Goal: Download file/media

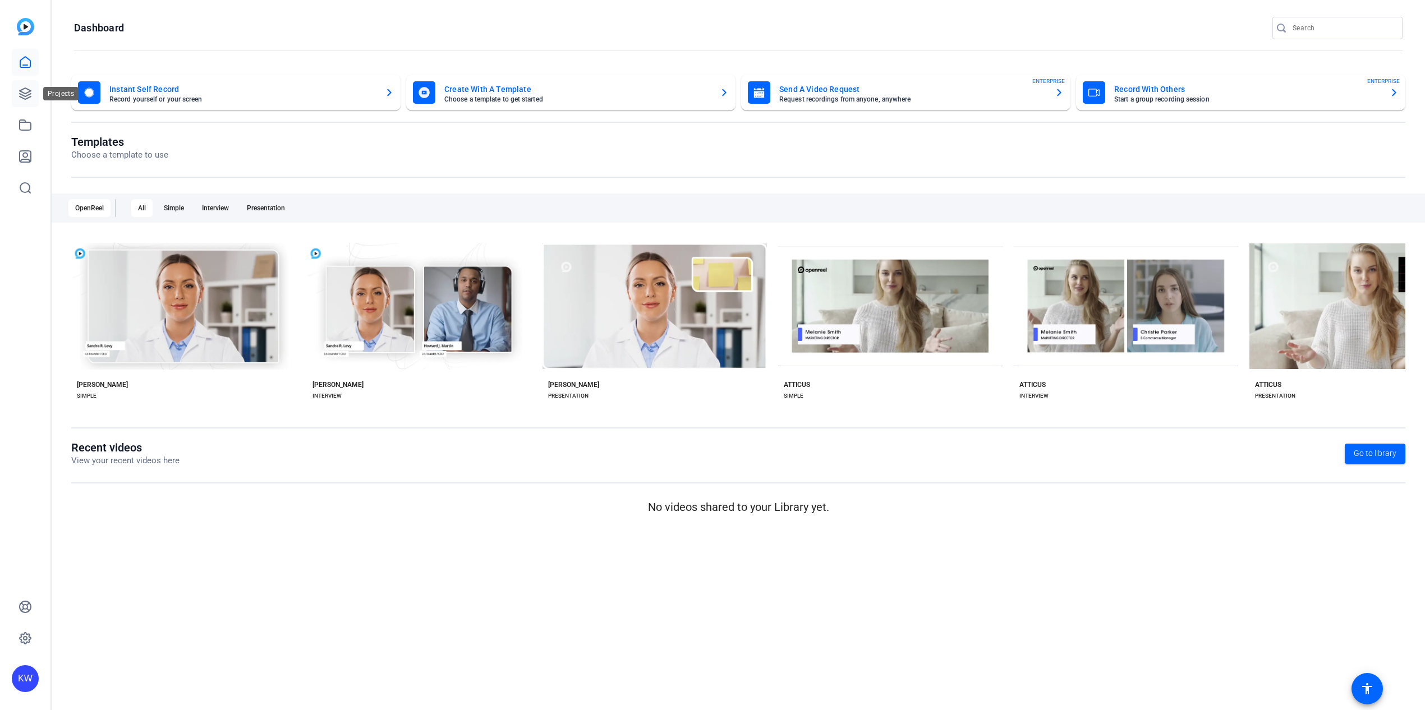
click at [25, 90] on icon at bounding box center [25, 93] width 13 height 13
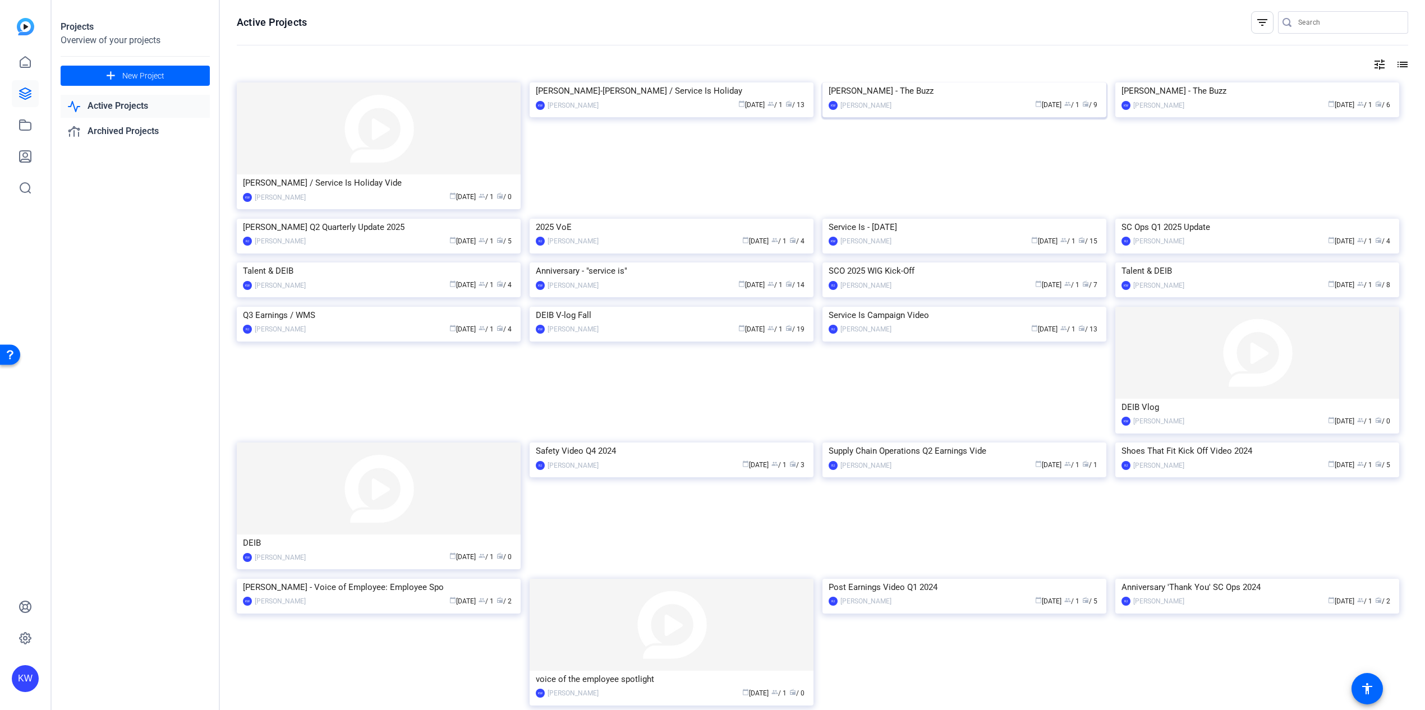
click at [923, 82] on img at bounding box center [965, 82] width 284 height 0
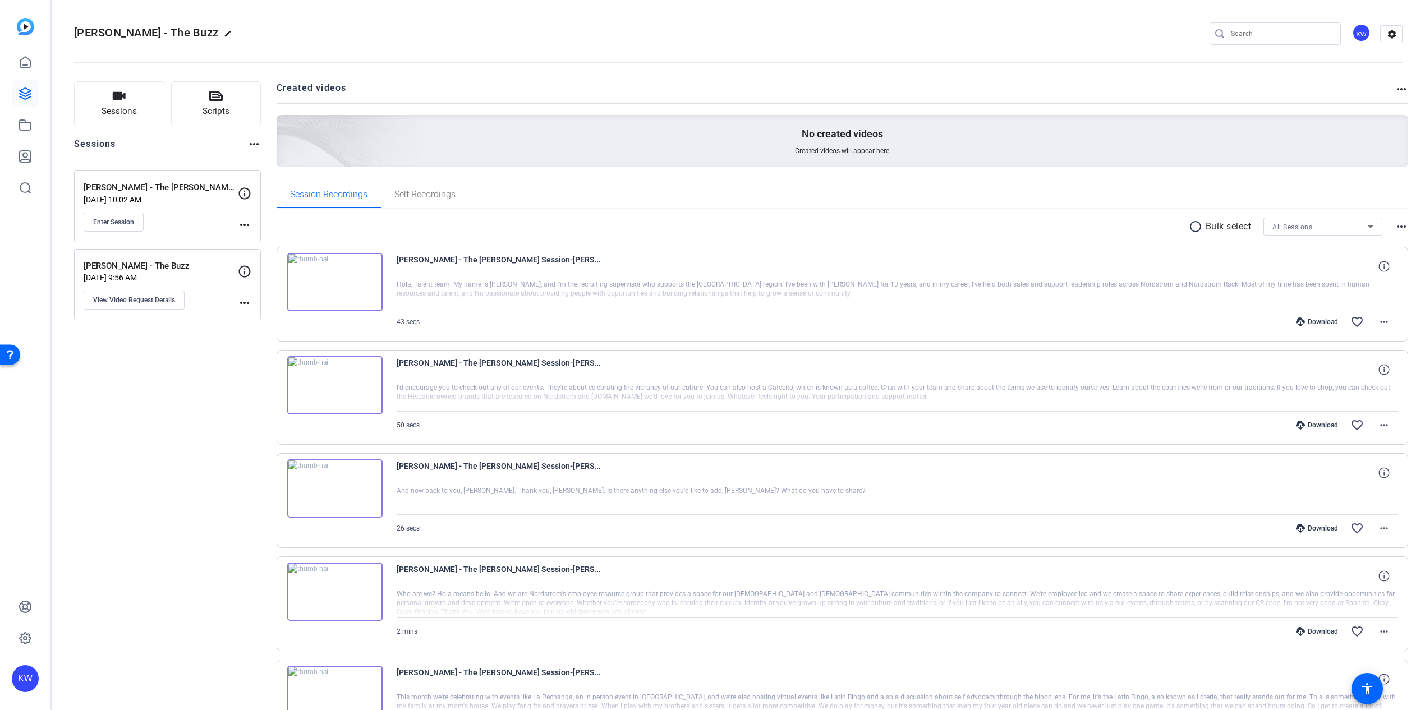
click at [1318, 328] on div "Download favorite_border more_horiz" at bounding box center [1047, 322] width 701 height 27
click at [1316, 323] on div "Download" at bounding box center [1317, 322] width 53 height 9
click at [1307, 420] on div "Download favorite_border more_horiz" at bounding box center [1047, 425] width 701 height 27
click at [1311, 423] on div "Download" at bounding box center [1317, 425] width 53 height 9
click at [1310, 528] on div "Download" at bounding box center [1317, 528] width 53 height 9
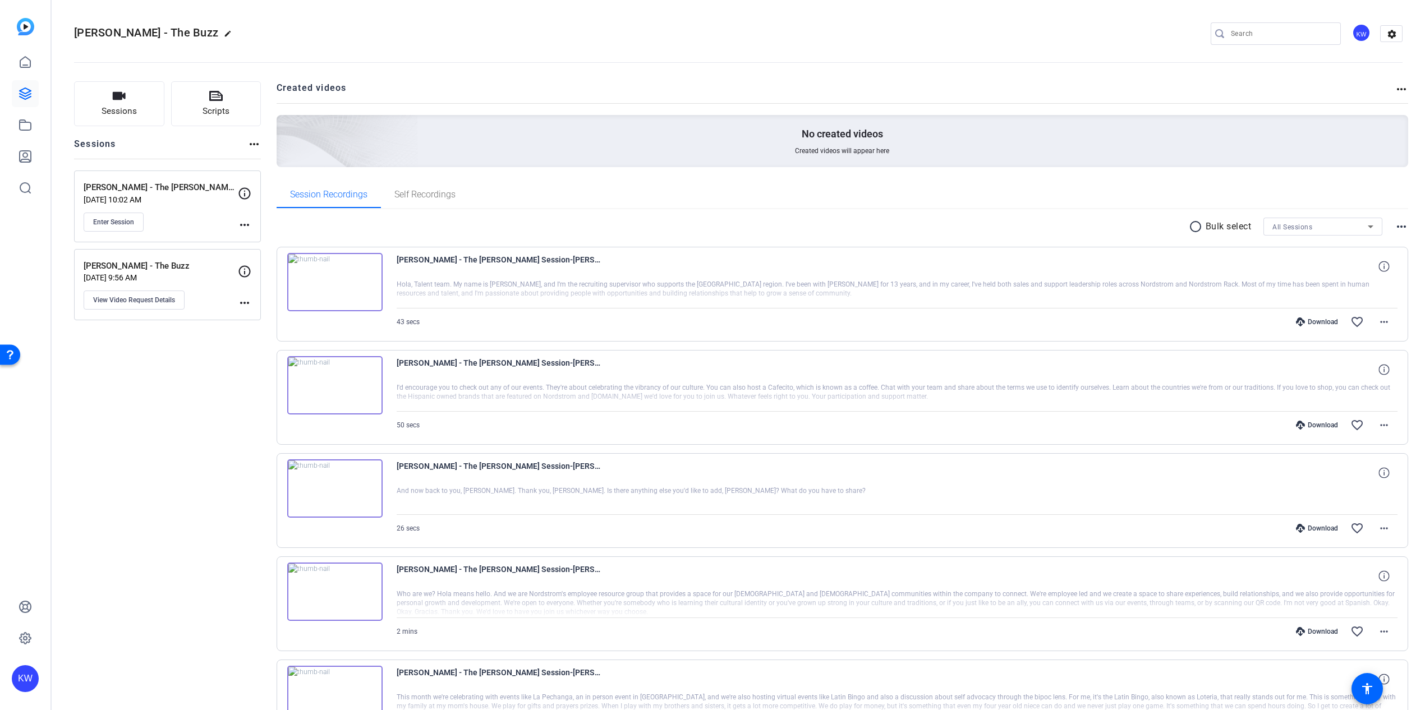
click at [1320, 631] on div "Download" at bounding box center [1317, 631] width 53 height 9
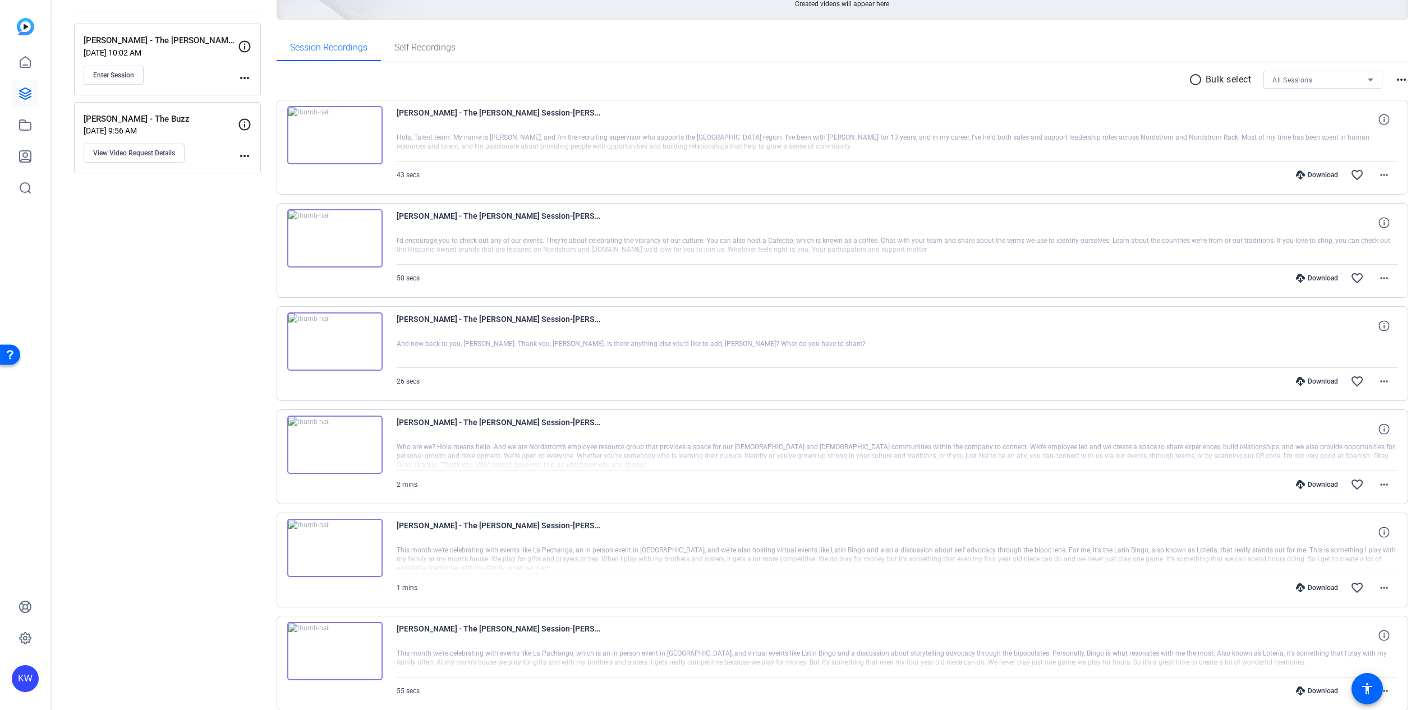
scroll to position [160, 0]
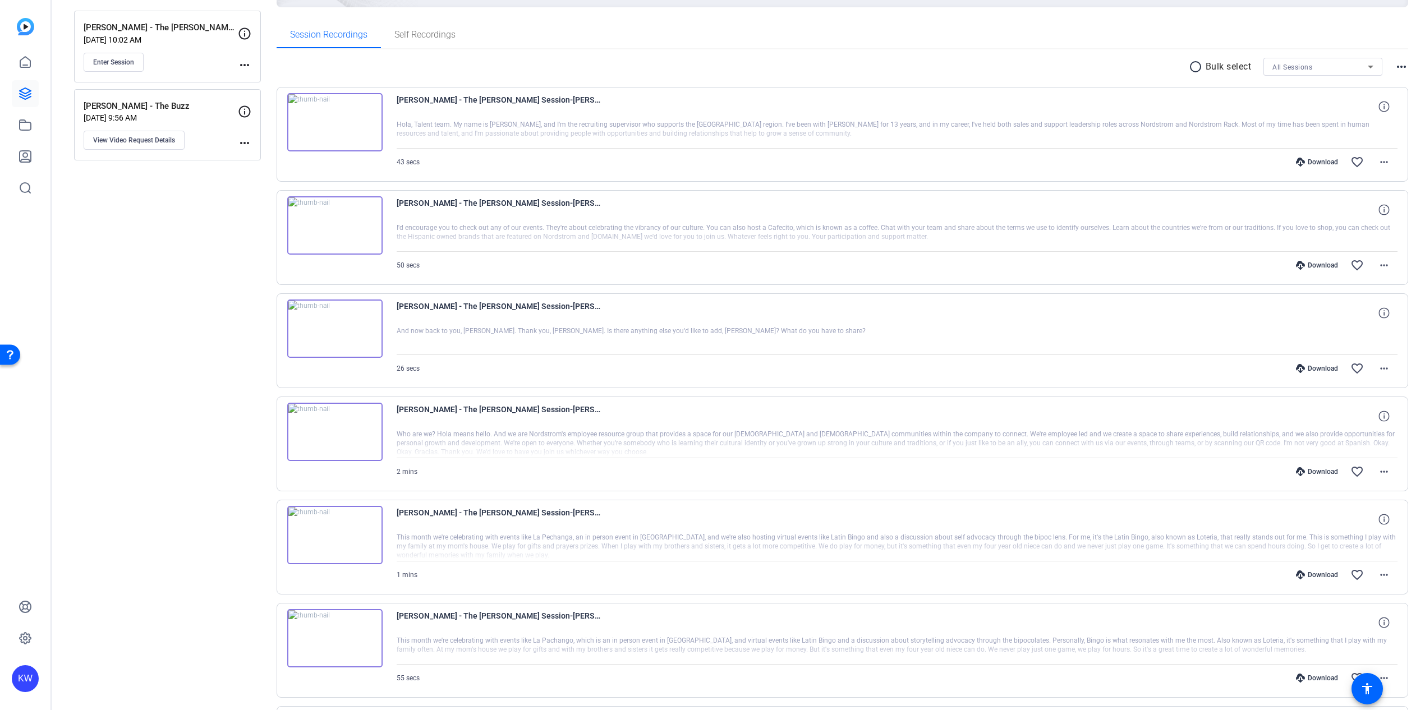
click at [1316, 575] on div "Download" at bounding box center [1317, 575] width 53 height 9
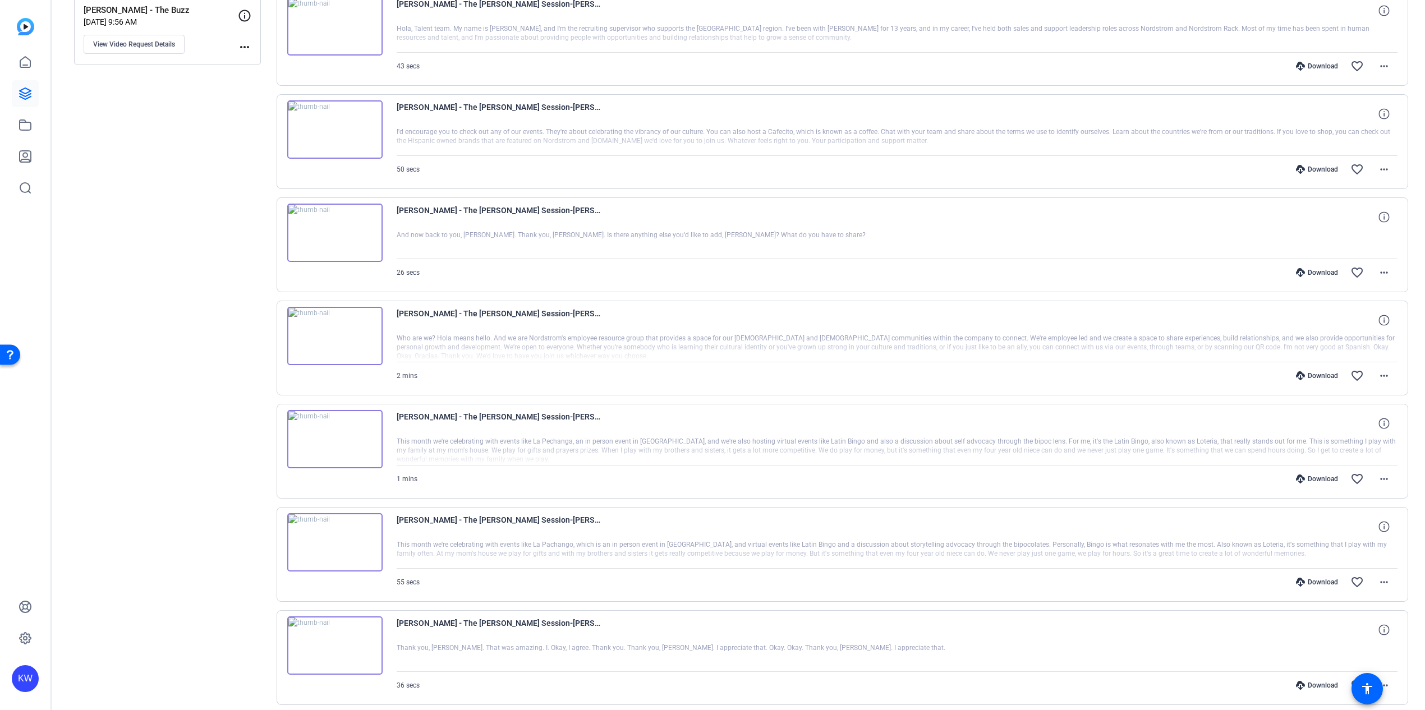
click at [1316, 575] on div "Download favorite_border more_horiz" at bounding box center [1047, 582] width 701 height 27
click at [1309, 580] on div "Download" at bounding box center [1317, 579] width 53 height 9
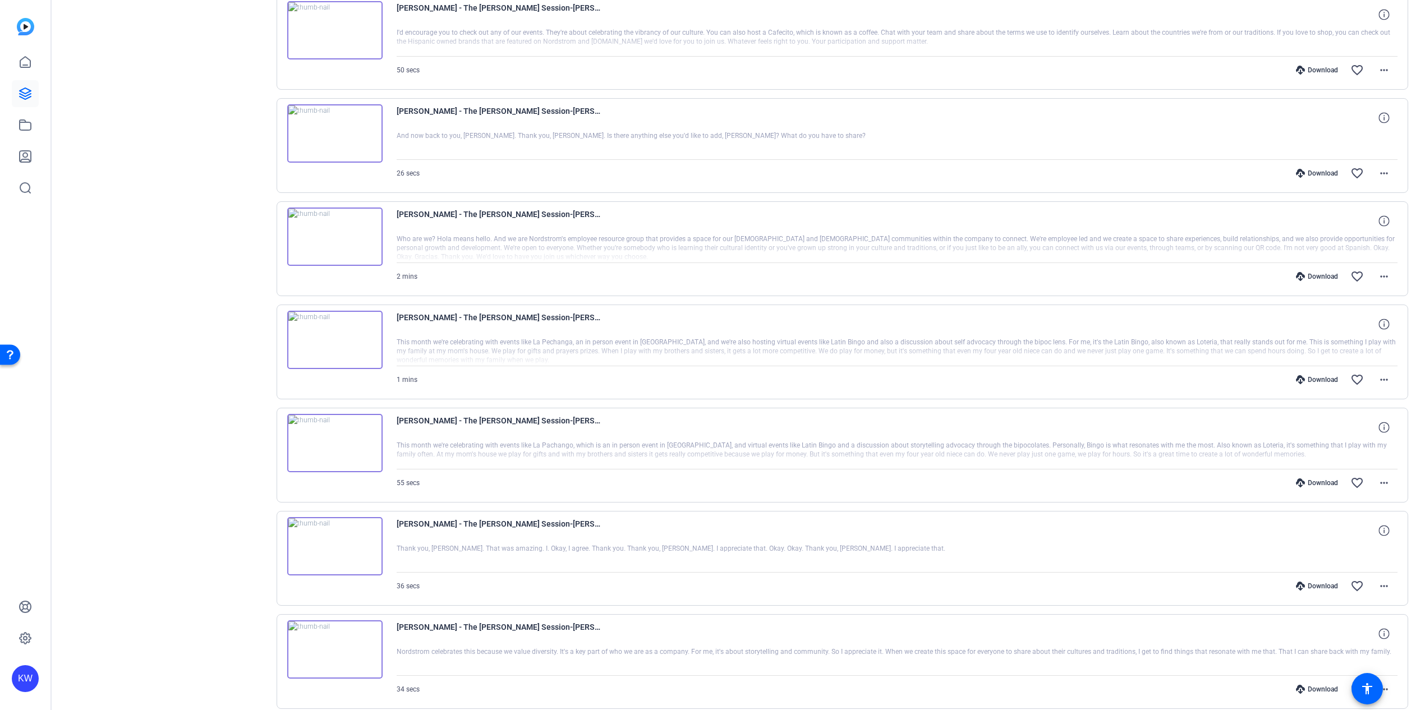
scroll to position [360, 0]
click at [1309, 580] on div "Download" at bounding box center [1317, 581] width 53 height 9
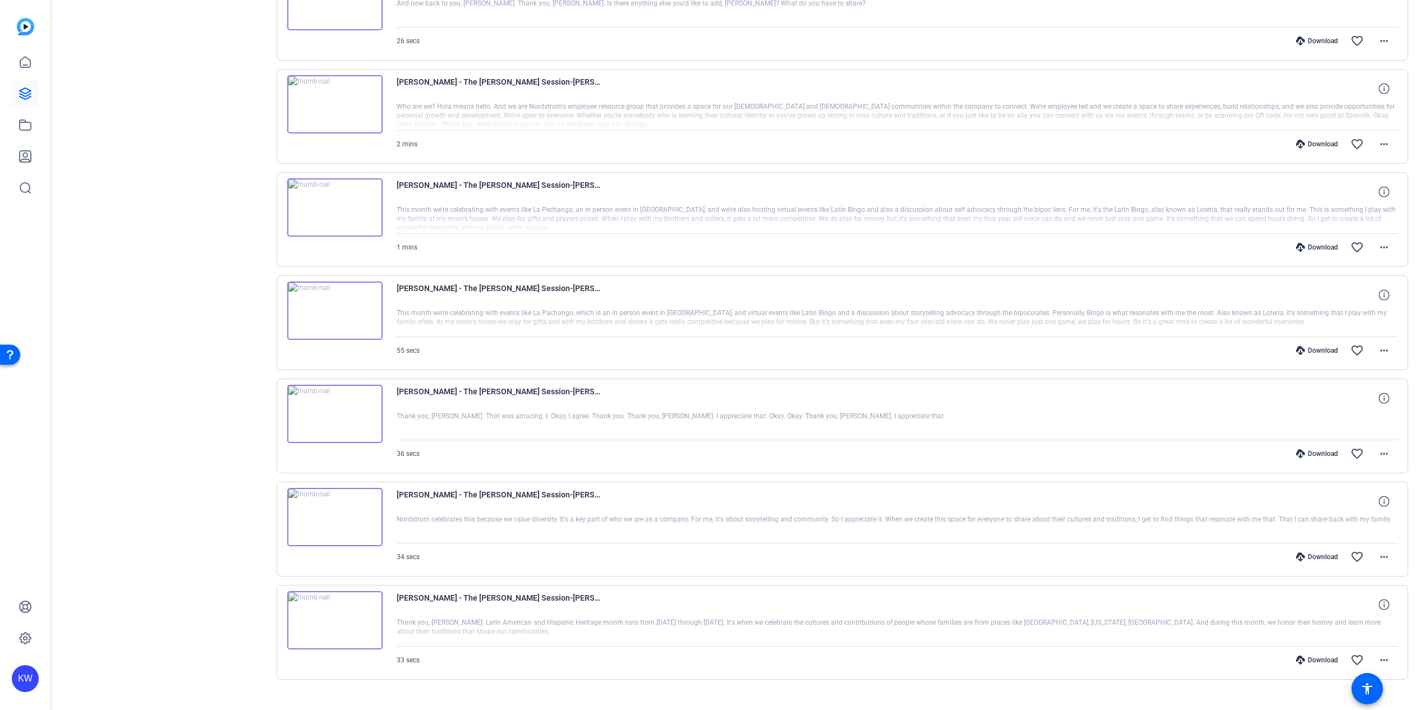
scroll to position [490, 0]
click at [1310, 554] on div "Download" at bounding box center [1317, 554] width 53 height 9
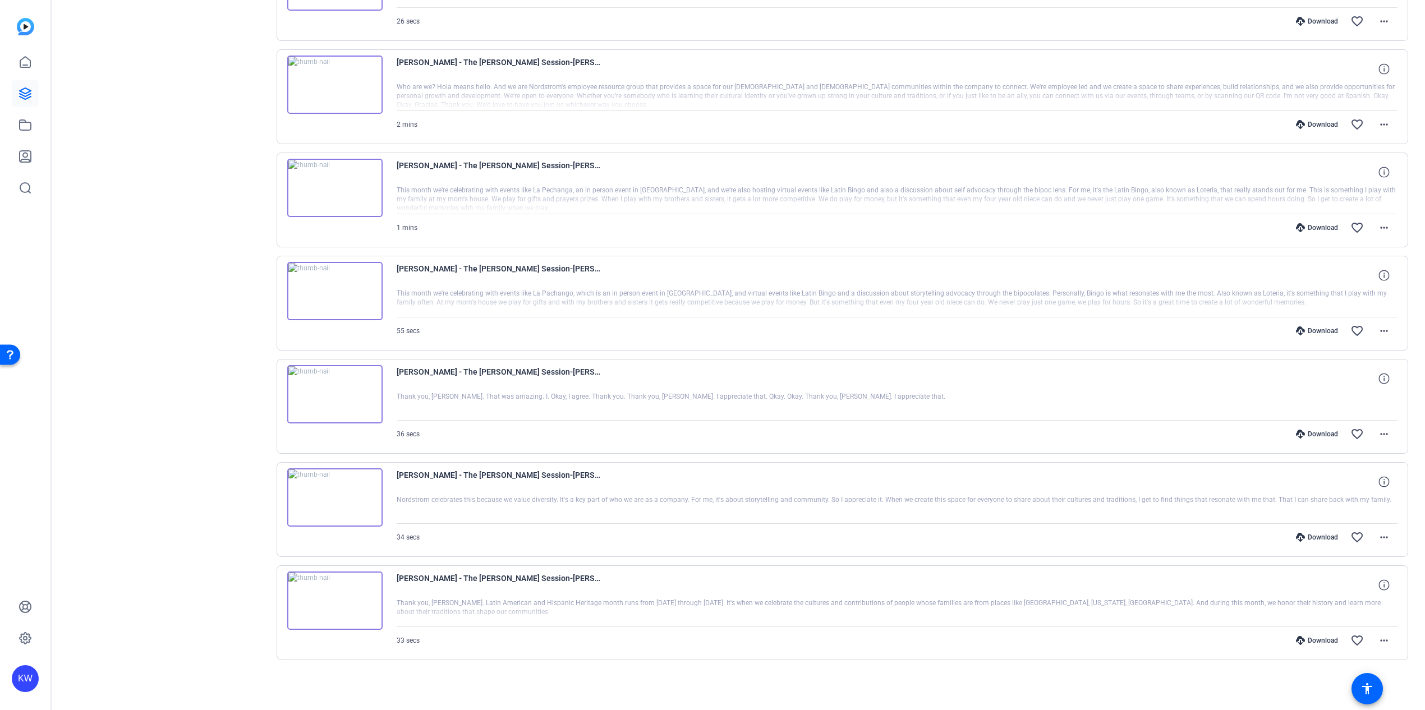
click at [1309, 637] on div "Download" at bounding box center [1317, 640] width 53 height 9
click at [327, 397] on img at bounding box center [334, 395] width 95 height 58
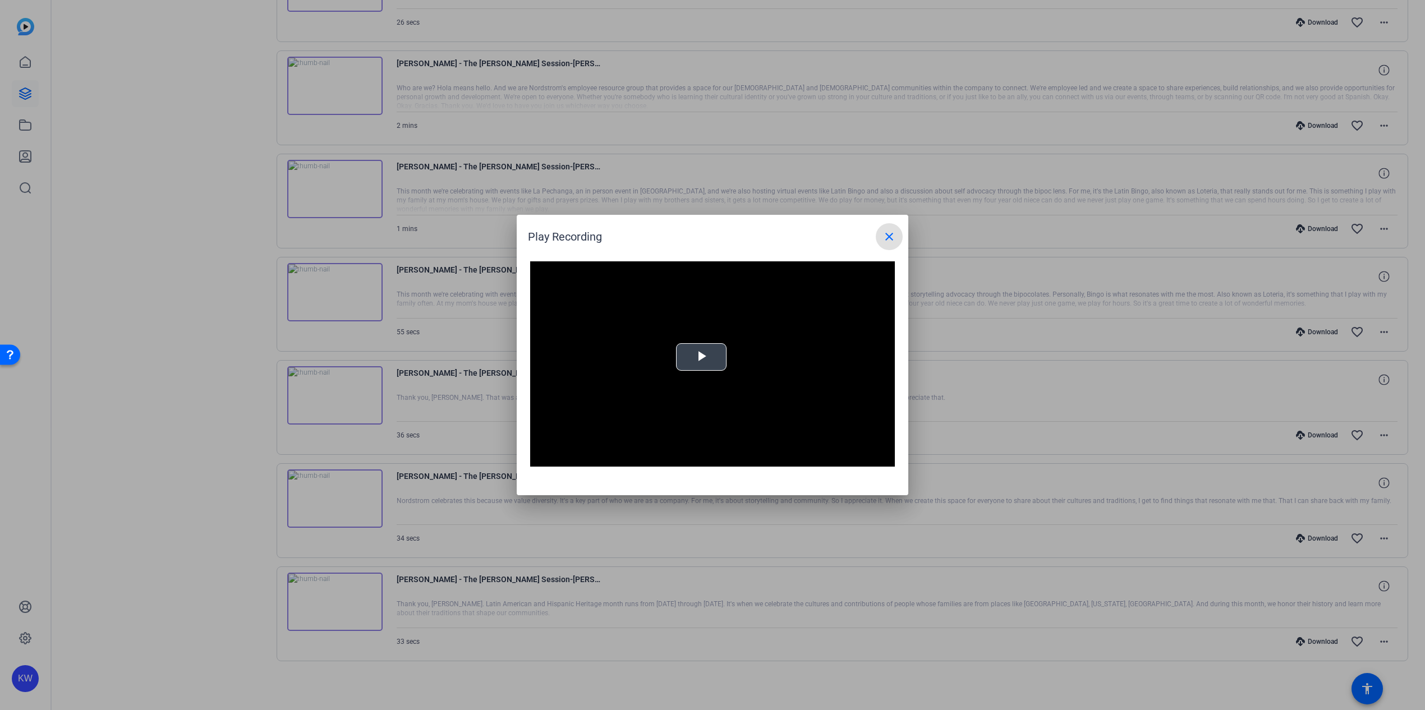
click at [701, 357] on span "Video Player" at bounding box center [701, 357] width 0 height 0
click at [607, 458] on div "Loaded : 100.00% -:- 0:00" at bounding box center [700, 458] width 238 height 3
drag, startPoint x: 701, startPoint y: 457, endPoint x: 727, endPoint y: 456, distance: 26.4
click at [703, 457] on div "Loaded : 100.00% 0:18 0:08" at bounding box center [700, 458] width 238 height 3
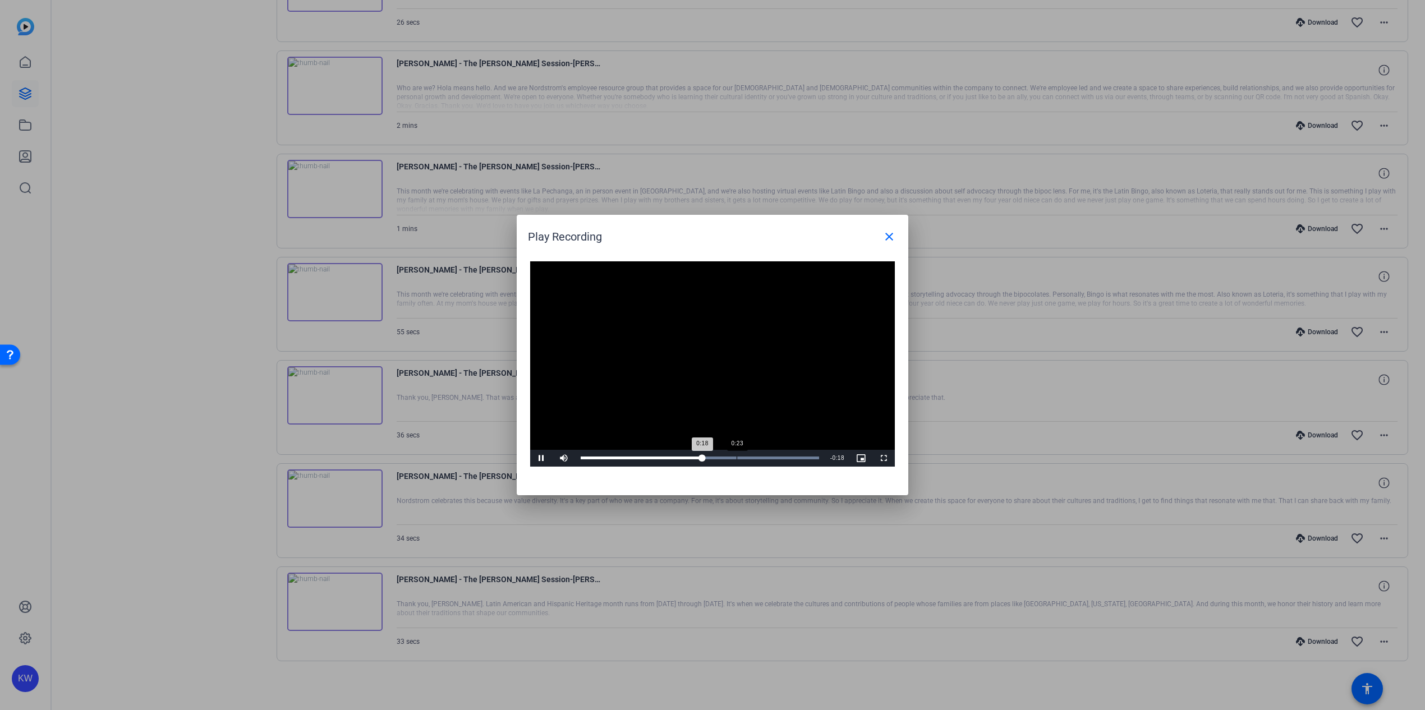
drag, startPoint x: 737, startPoint y: 456, endPoint x: 751, endPoint y: 456, distance: 14.6
click at [737, 457] on div "Loaded : 100.00% 0:23 0:18" at bounding box center [700, 458] width 238 height 3
drag, startPoint x: 768, startPoint y: 456, endPoint x: 764, endPoint y: 449, distance: 7.3
click at [768, 456] on div "Loaded : 100.00% 0:28 0:24" at bounding box center [700, 458] width 250 height 17
click at [788, 452] on div "Loaded : 100.00% 0:28 0:29" at bounding box center [700, 458] width 250 height 17
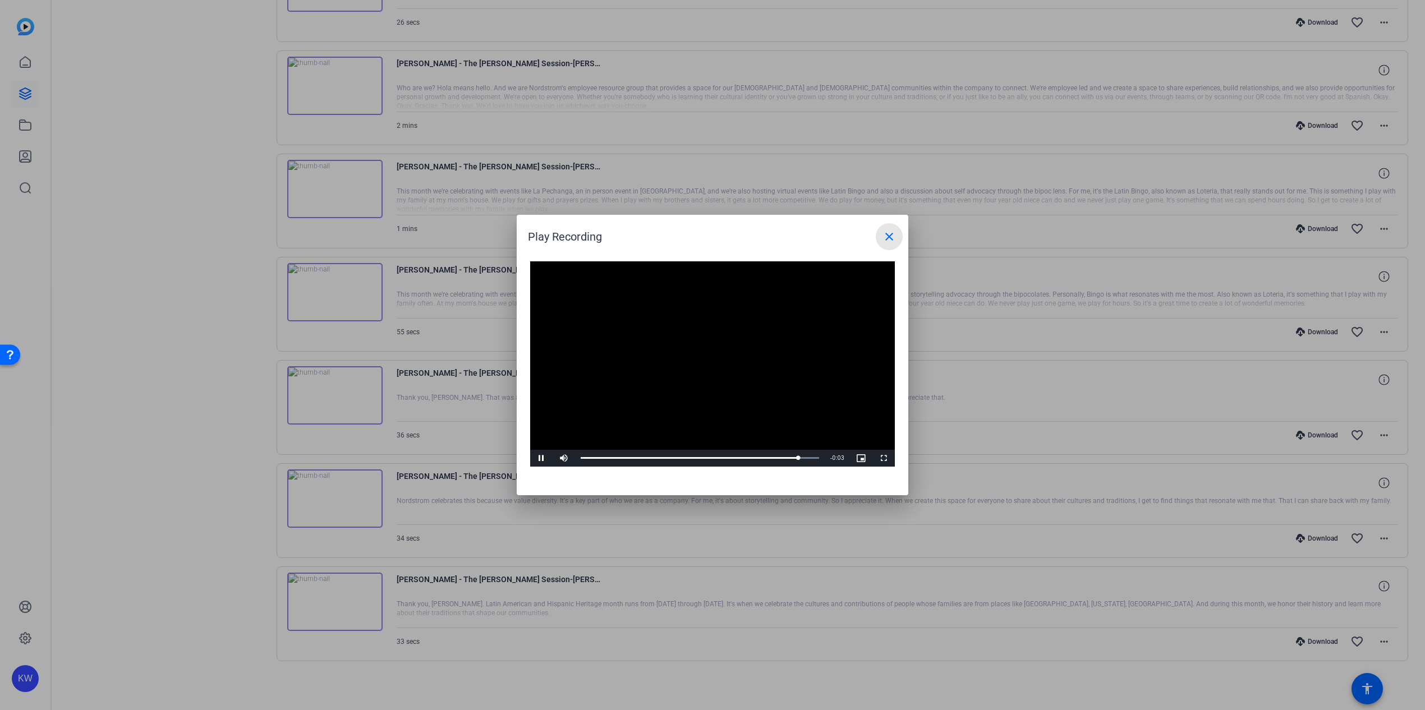
drag, startPoint x: 881, startPoint y: 236, endPoint x: 657, endPoint y: 283, distance: 229.3
click at [881, 236] on span at bounding box center [889, 236] width 27 height 27
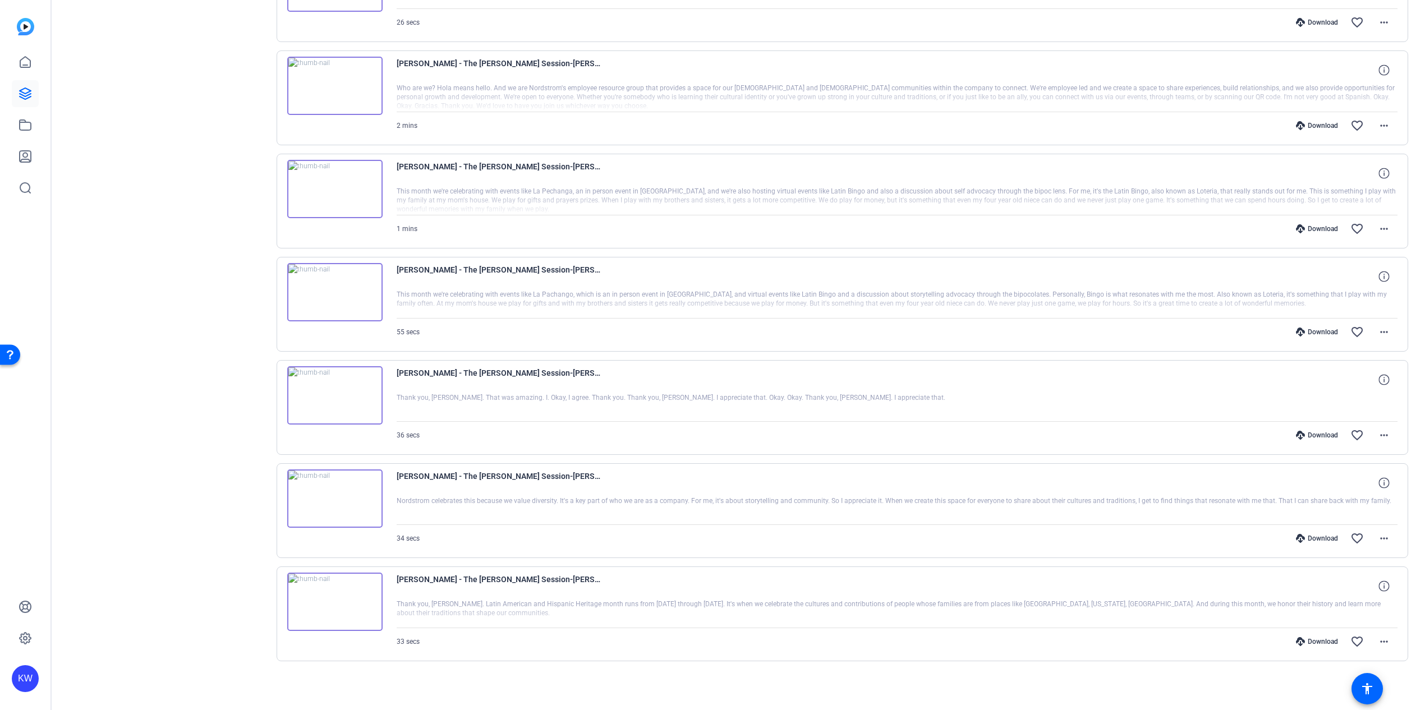
click at [328, 491] on img at bounding box center [334, 499] width 95 height 58
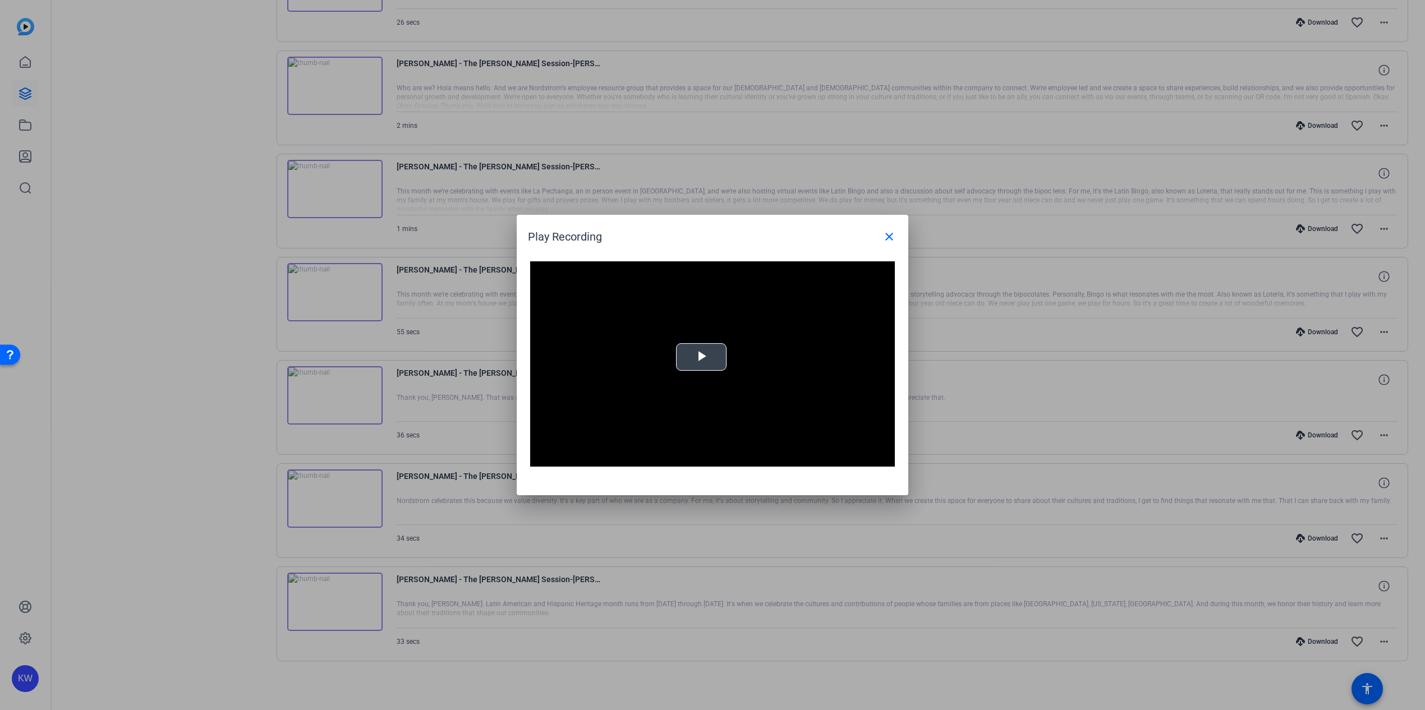
drag, startPoint x: 697, startPoint y: 339, endPoint x: 696, endPoint y: 351, distance: 11.3
click at [697, 339] on video "Video Player" at bounding box center [712, 363] width 365 height 205
click at [696, 351] on video "Video Player" at bounding box center [712, 363] width 365 height 205
click at [597, 459] on div "Loaded : 100.00% 0:02 0:00" at bounding box center [700, 458] width 238 height 3
click at [538, 458] on span "Video Player" at bounding box center [541, 458] width 22 height 0
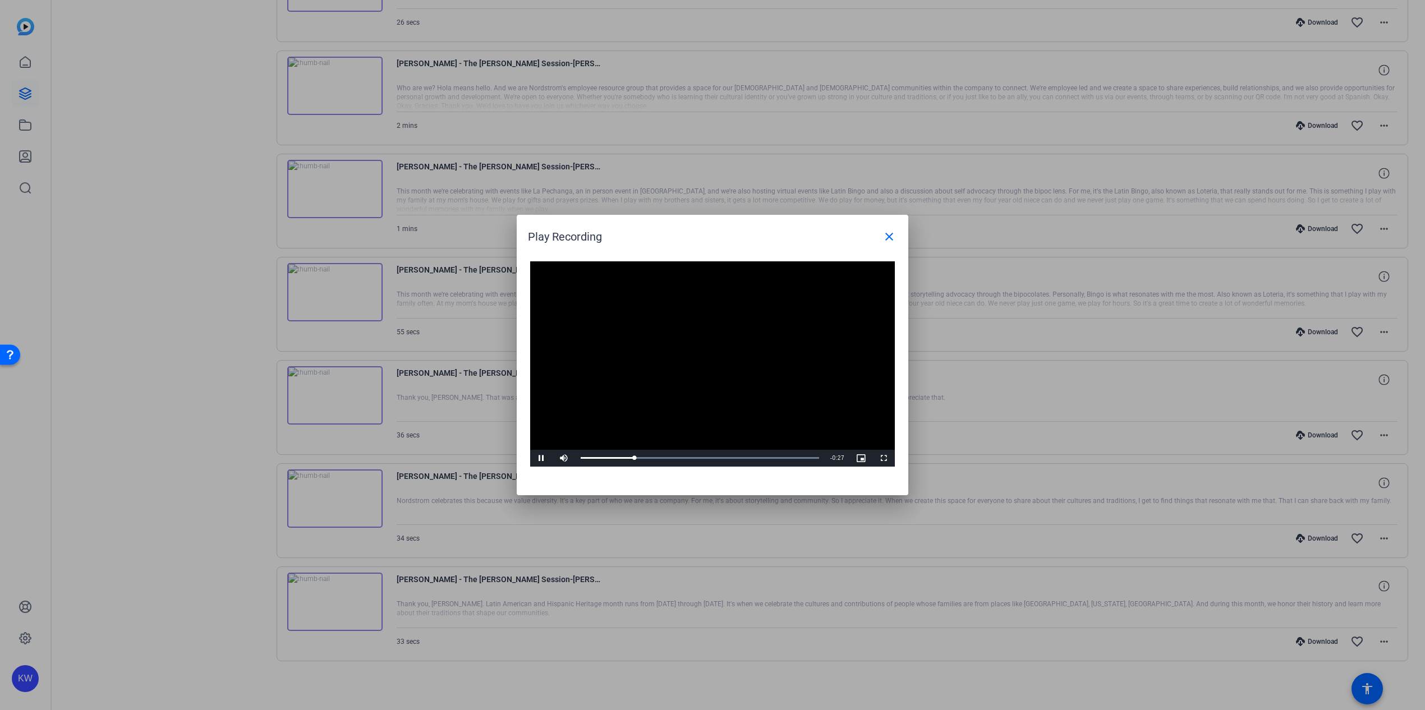
click at [338, 391] on div at bounding box center [712, 355] width 1425 height 710
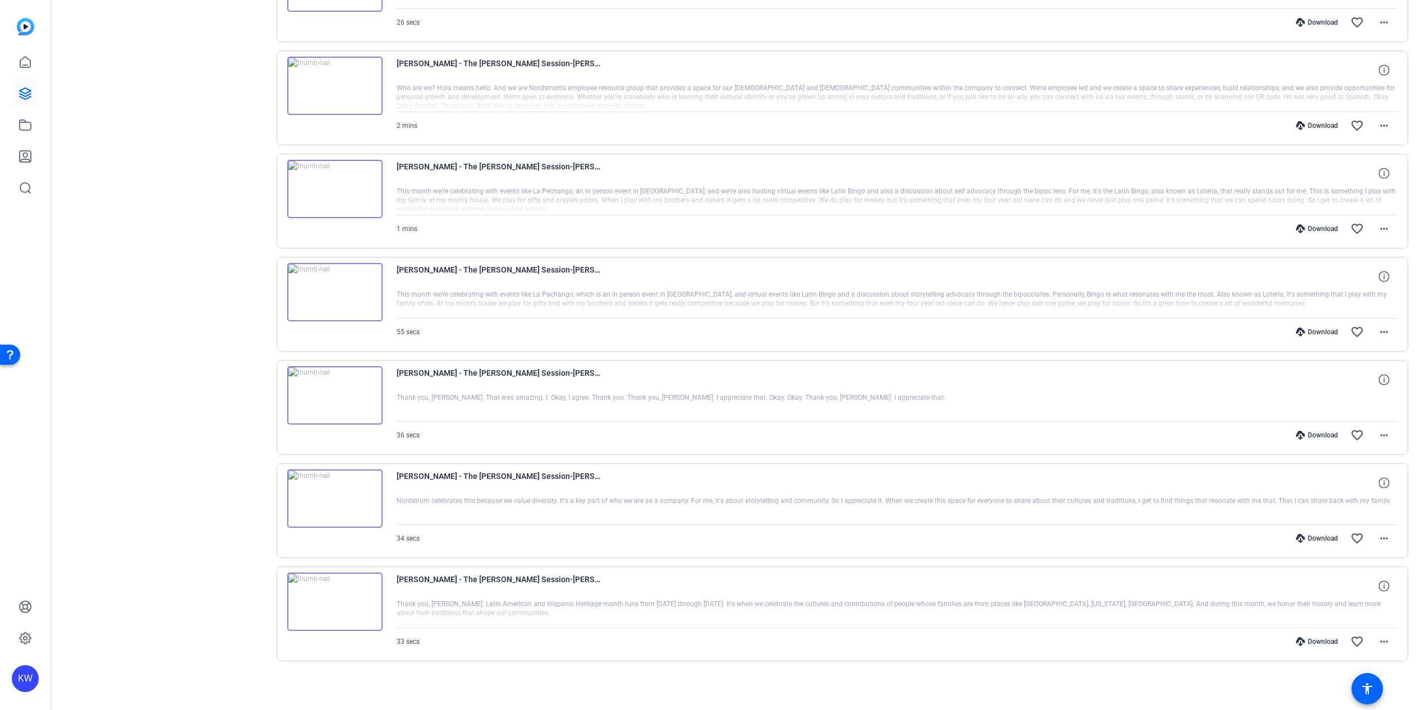
click at [330, 196] on img at bounding box center [334, 189] width 95 height 58
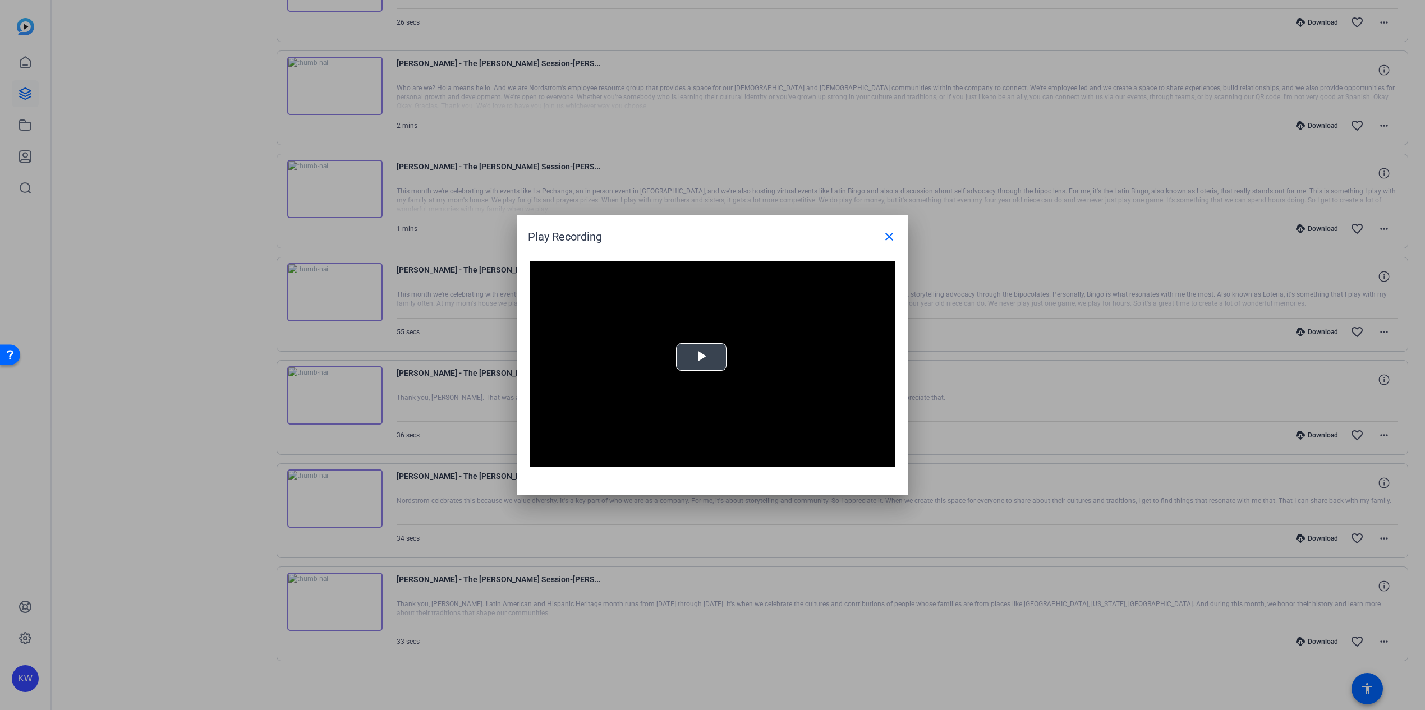
click at [701, 357] on span "Video Player" at bounding box center [701, 357] width 0 height 0
click at [603, 458] on div "0:05" at bounding box center [603, 458] width 1 height 3
click at [585, 458] on div "Loaded : 100.00% 0:01 0:01" at bounding box center [700, 458] width 238 height 3
drag, startPoint x: 634, startPoint y: 460, endPoint x: 655, endPoint y: 460, distance: 21.3
click at [634, 460] on div "Loaded : 100.00% 0:13 0:08" at bounding box center [700, 458] width 250 height 17
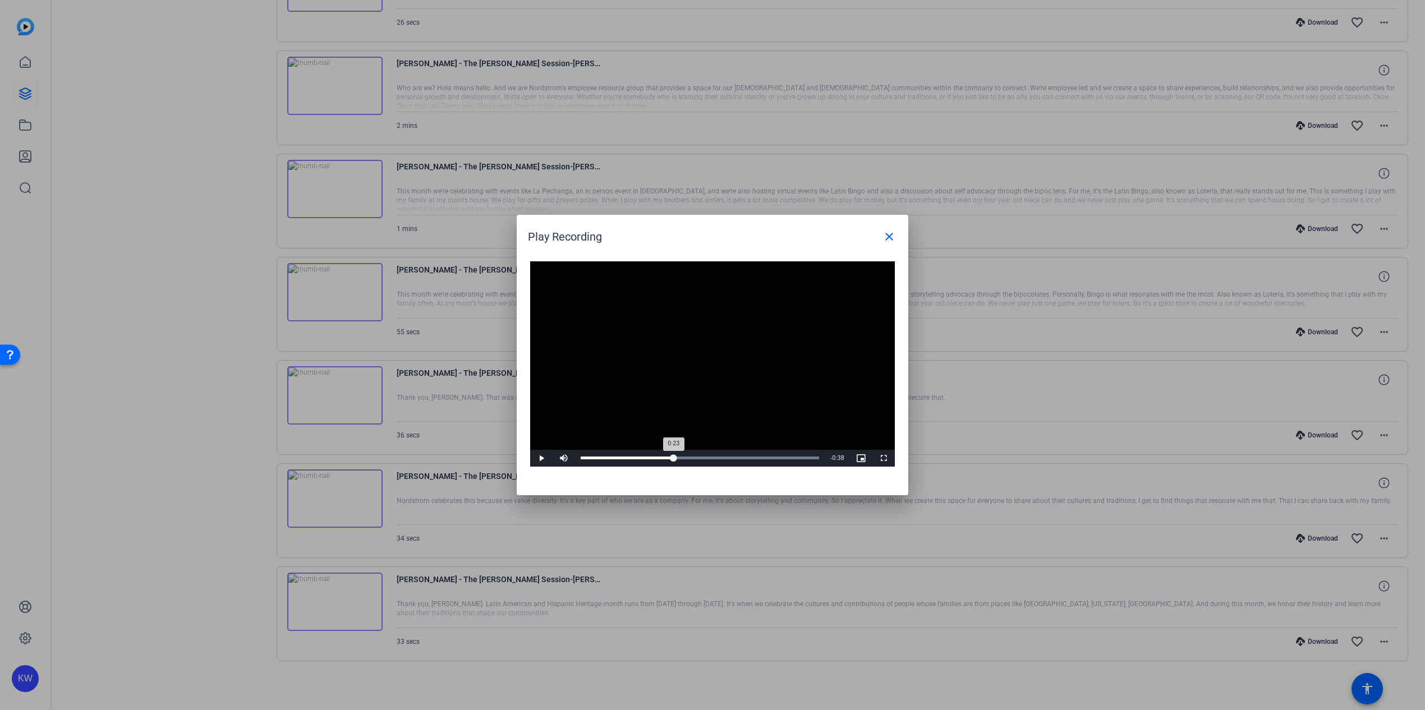
drag, startPoint x: 674, startPoint y: 459, endPoint x: 698, endPoint y: 460, distance: 24.1
click at [674, 459] on div "Loaded : 100.00% 0:23 0:23" at bounding box center [700, 458] width 238 height 3
drag, startPoint x: 721, startPoint y: 459, endPoint x: 701, endPoint y: 371, distance: 90.4
click at [721, 458] on div "Loaded : 100.00% 0:34 0:23" at bounding box center [700, 458] width 238 height 2
drag, startPoint x: 884, startPoint y: 240, endPoint x: 632, endPoint y: 192, distance: 256.5
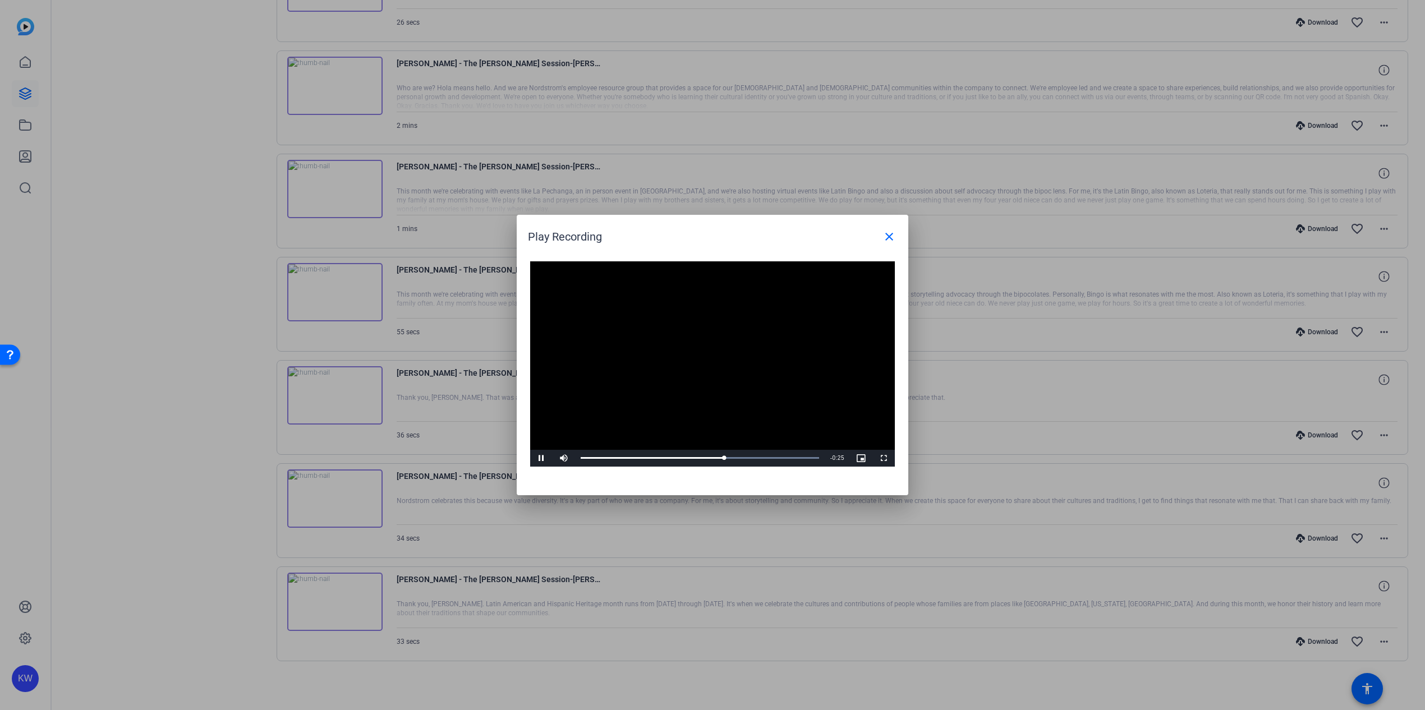
click at [884, 240] on mat-icon "close" at bounding box center [889, 236] width 13 height 13
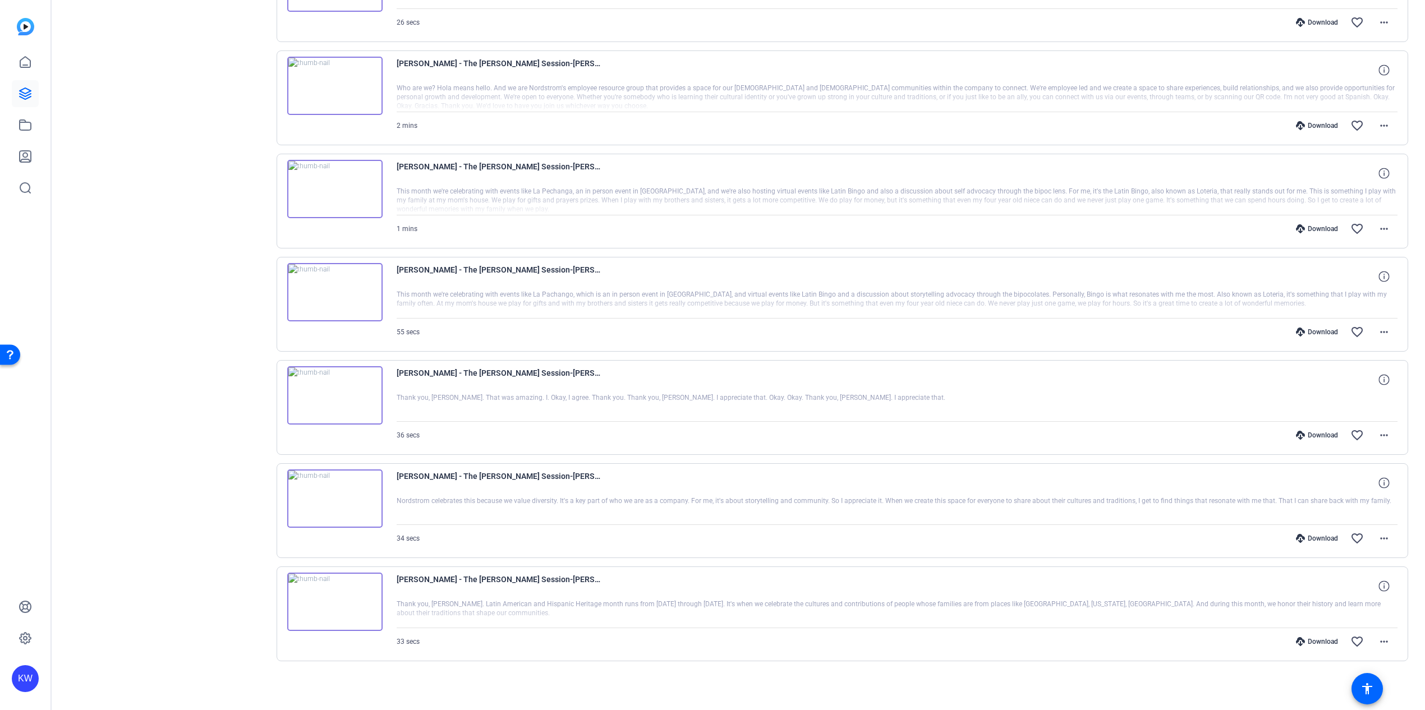
click at [337, 88] on img at bounding box center [334, 86] width 95 height 58
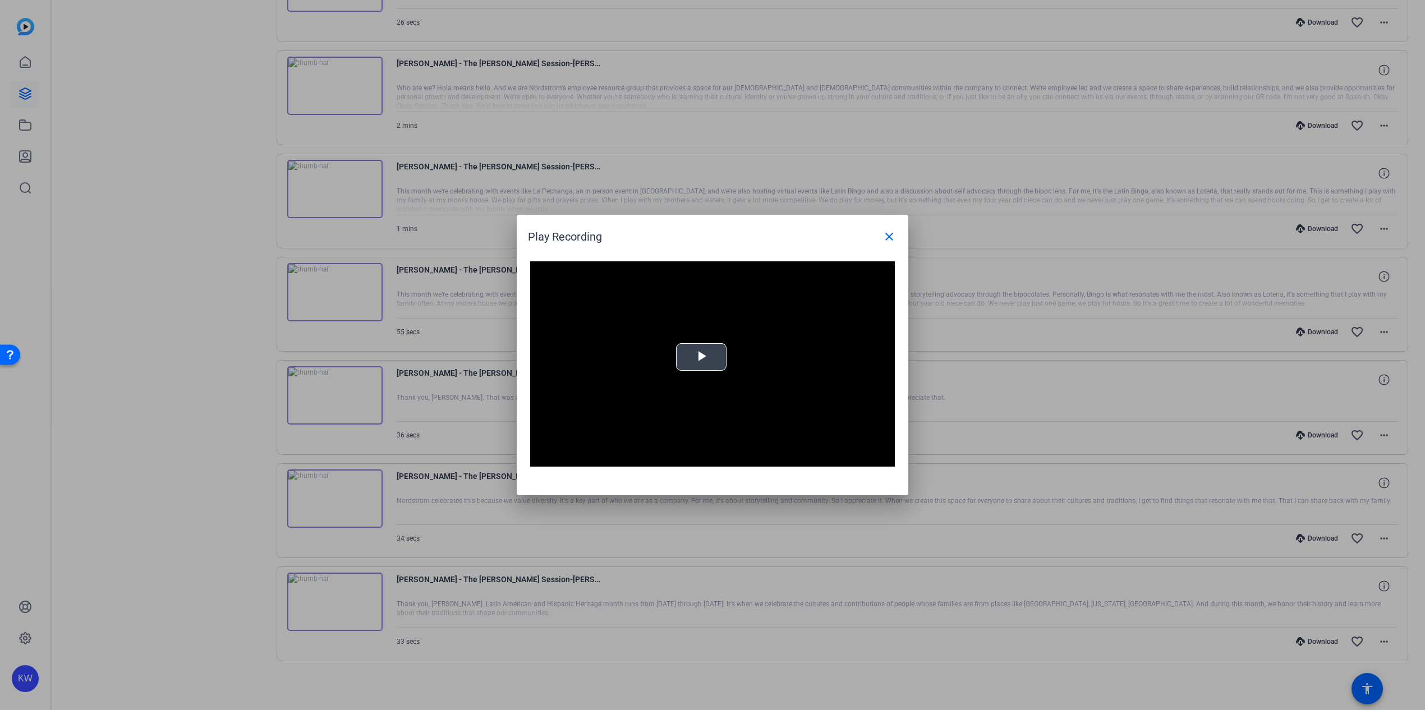
drag, startPoint x: 692, startPoint y: 338, endPoint x: 695, endPoint y: 346, distance: 8.5
click at [692, 338] on video "Video Player" at bounding box center [712, 363] width 365 height 205
click at [695, 347] on video "Video Player" at bounding box center [712, 363] width 365 height 205
click at [540, 458] on span "Video Player" at bounding box center [541, 458] width 22 height 0
click at [894, 240] on mat-icon "close" at bounding box center [889, 236] width 13 height 13
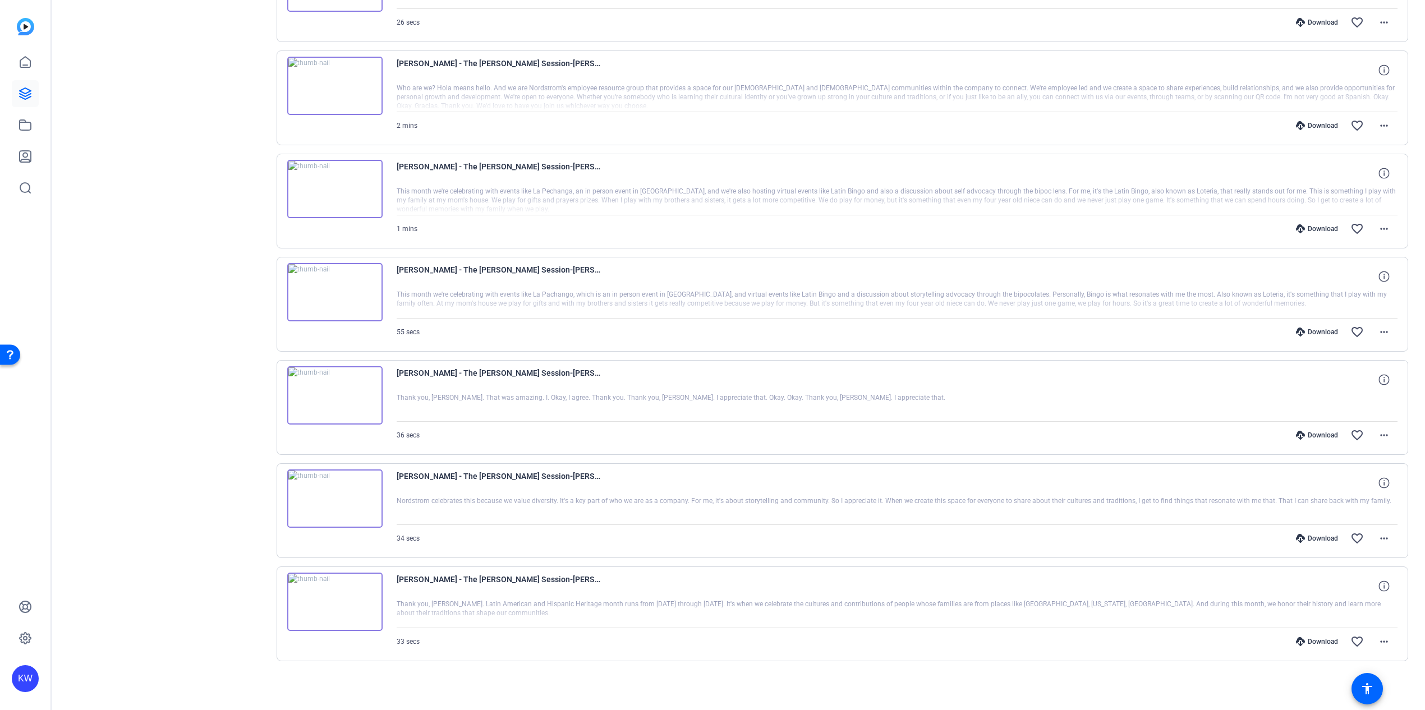
click at [331, 186] on img at bounding box center [334, 189] width 95 height 58
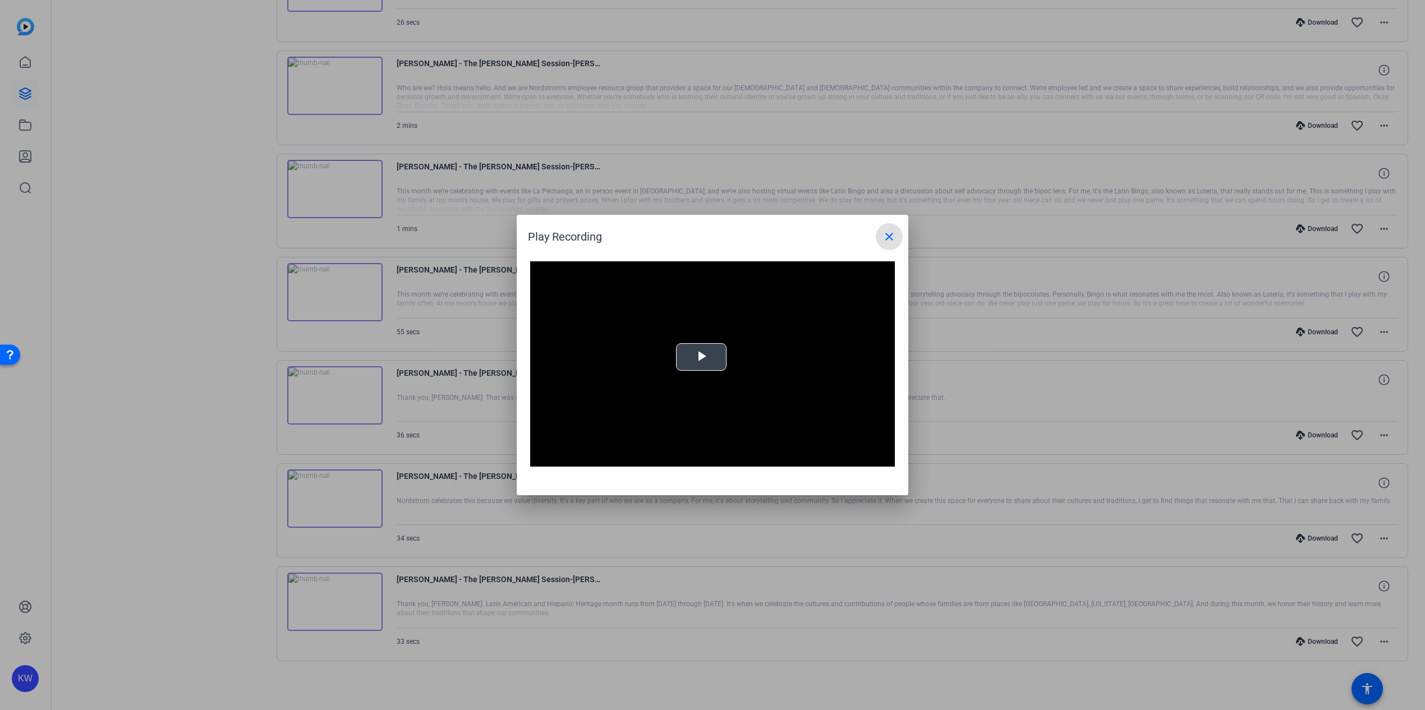
drag, startPoint x: 694, startPoint y: 364, endPoint x: 646, endPoint y: 416, distance: 70.3
click at [701, 357] on span "Video Player" at bounding box center [701, 357] width 0 height 0
drag, startPoint x: 892, startPoint y: 239, endPoint x: 835, endPoint y: 205, distance: 66.2
click at [891, 239] on mat-icon "close" at bounding box center [889, 236] width 13 height 13
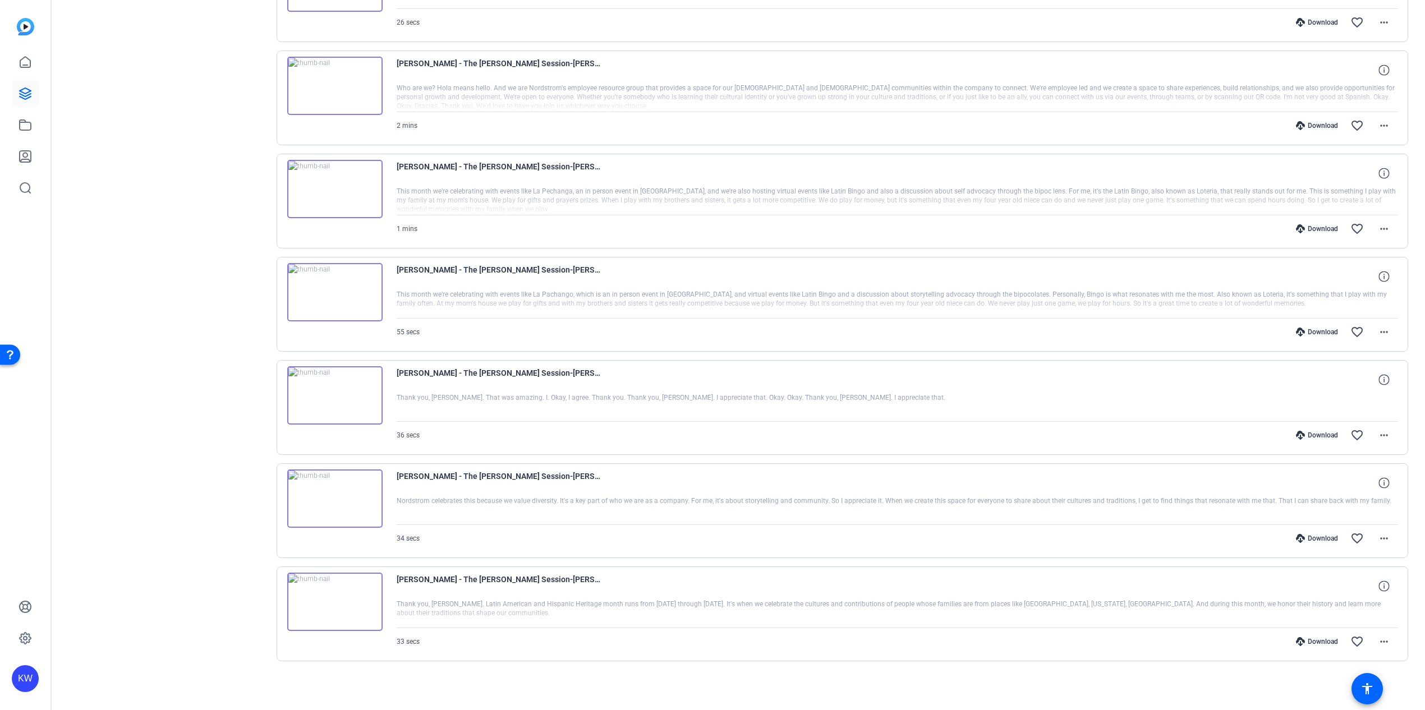
click at [332, 79] on img at bounding box center [334, 86] width 95 height 58
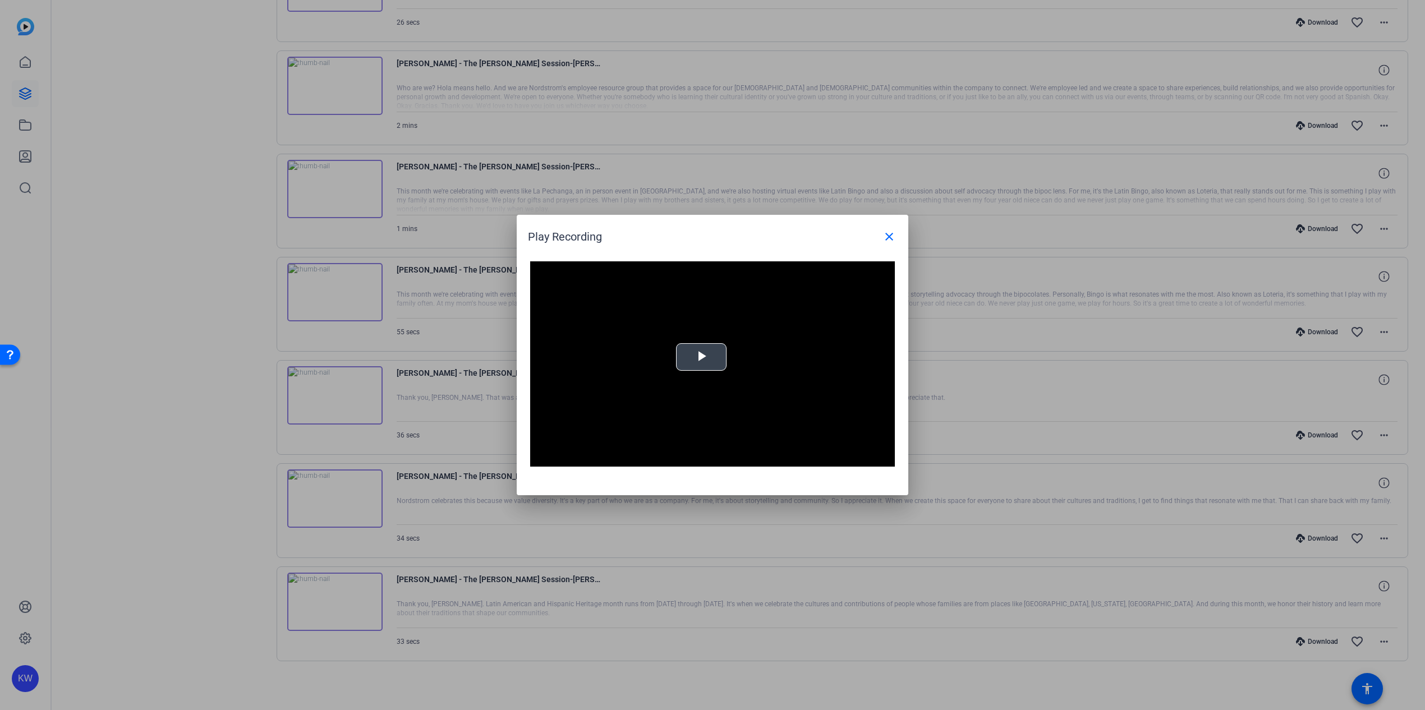
drag, startPoint x: 702, startPoint y: 360, endPoint x: 647, endPoint y: 353, distance: 55.4
click at [701, 357] on span "Video Player" at bounding box center [701, 357] width 0 height 0
click at [888, 240] on mat-icon "close" at bounding box center [889, 236] width 13 height 13
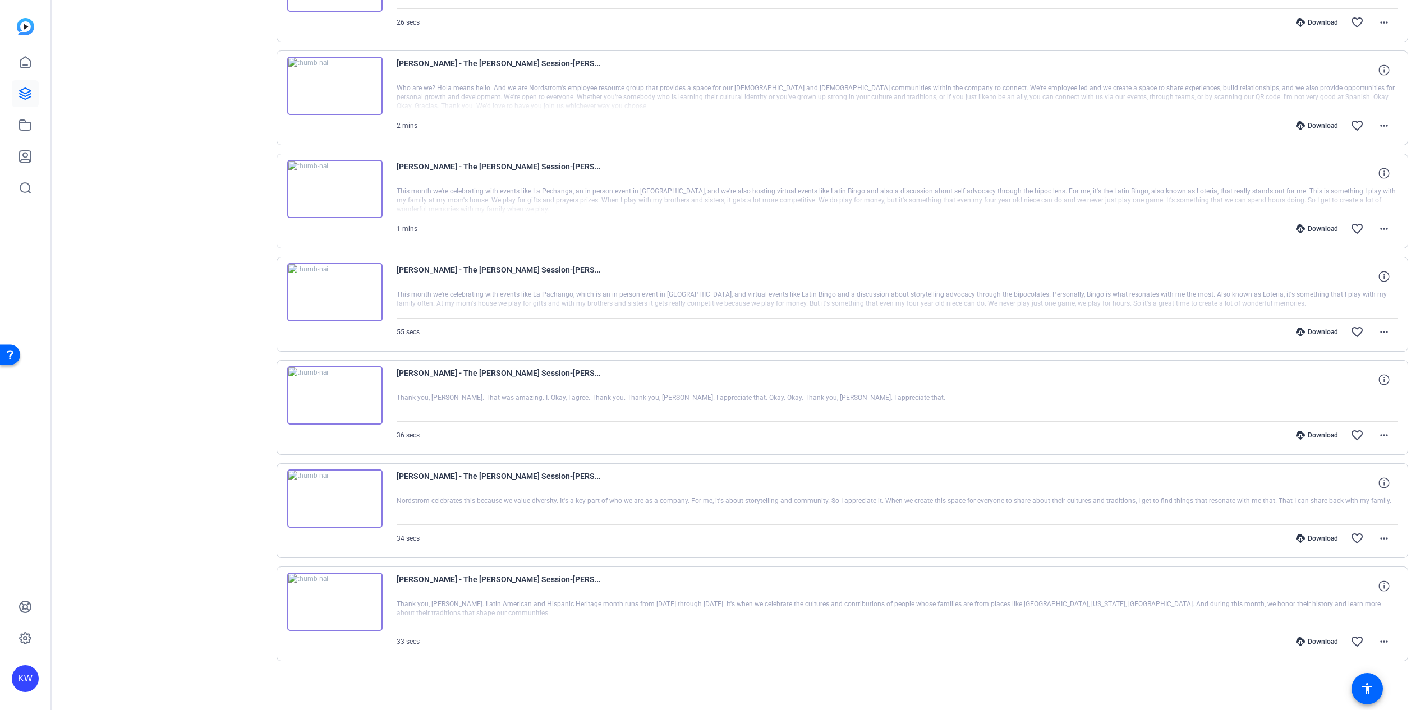
click at [1319, 118] on div "Download favorite_border more_horiz" at bounding box center [1047, 125] width 701 height 27
click at [1318, 126] on div "Download" at bounding box center [1317, 125] width 53 height 9
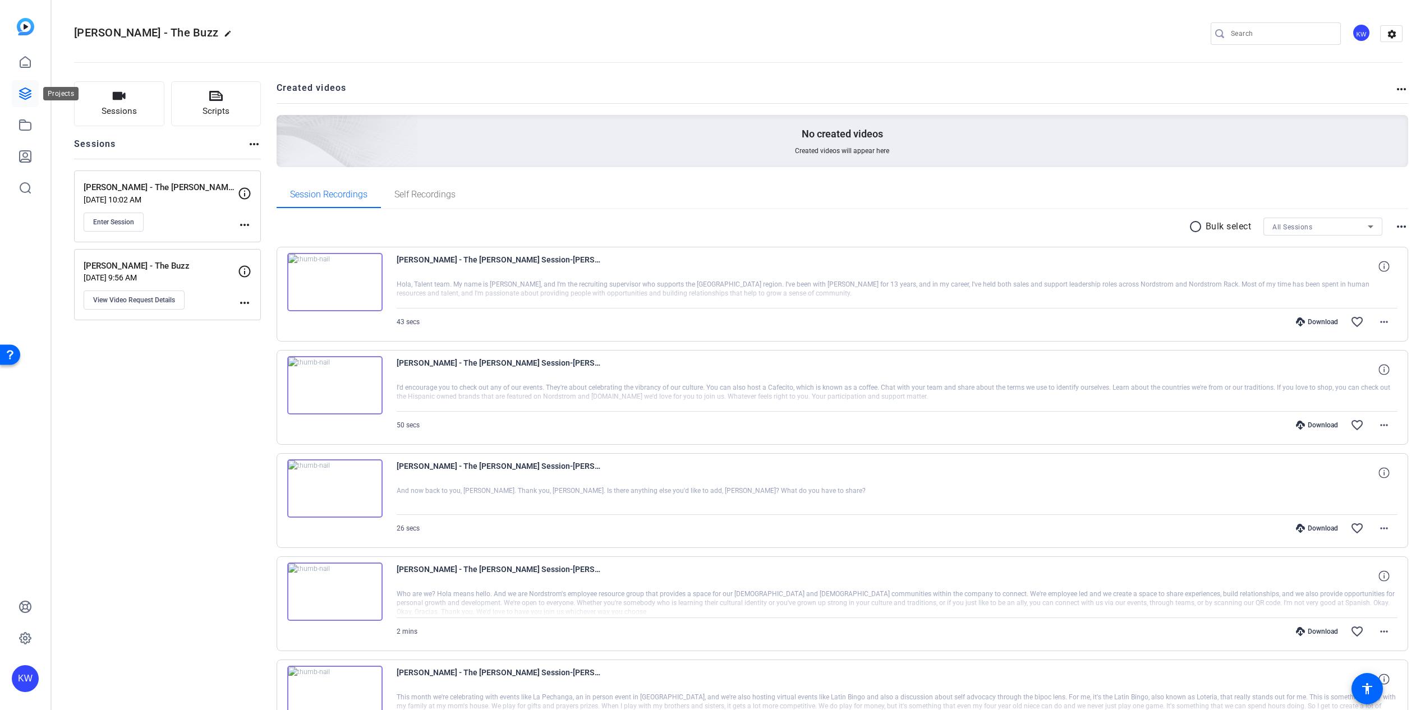
click at [24, 98] on icon at bounding box center [25, 93] width 13 height 13
